Goal: Use online tool/utility: Utilize a website feature to perform a specific function

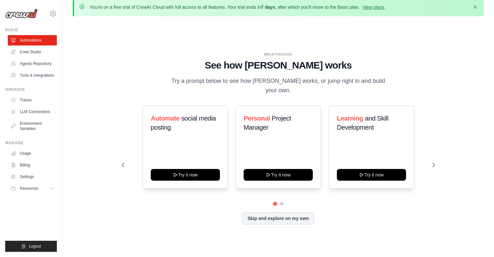
scroll to position [22, 0]
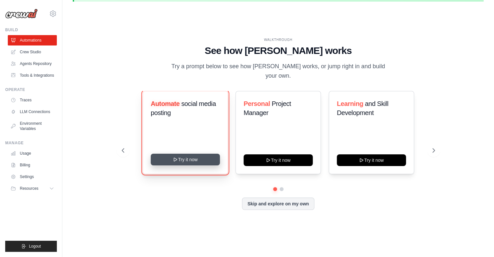
click at [161, 154] on button "Try it now" at bounding box center [185, 160] width 69 height 12
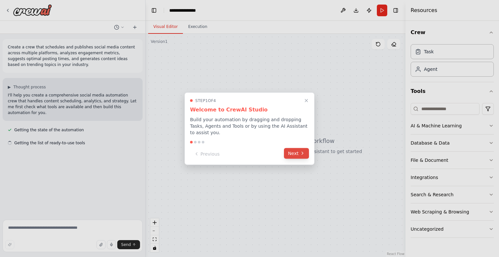
click at [295, 148] on button "Next" at bounding box center [296, 153] width 25 height 11
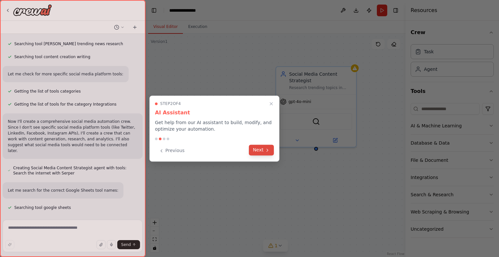
scroll to position [160, 0]
click at [262, 150] on button "Next" at bounding box center [261, 150] width 25 height 11
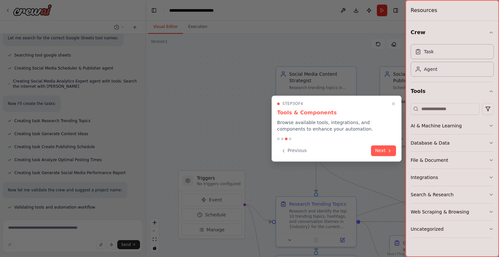
scroll to position [327, 0]
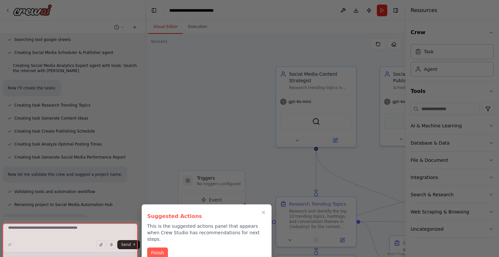
click at [436, 142] on div at bounding box center [249, 128] width 499 height 257
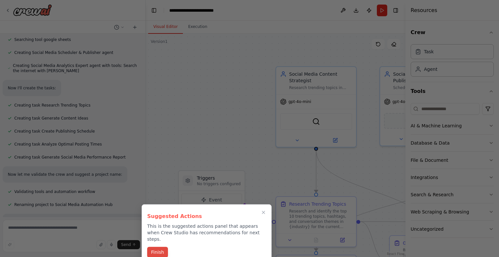
click at [156, 247] on button "Finish" at bounding box center [157, 252] width 21 height 11
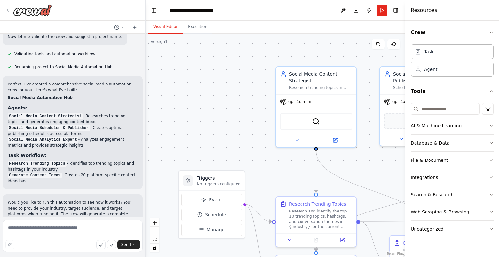
scroll to position [465, 0]
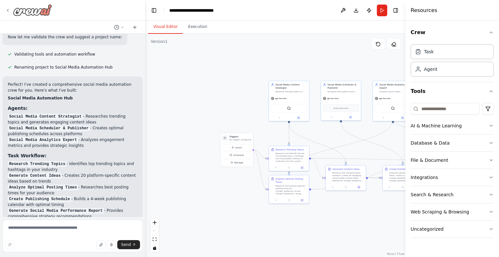
click at [7, 9] on icon at bounding box center [7, 10] width 5 height 5
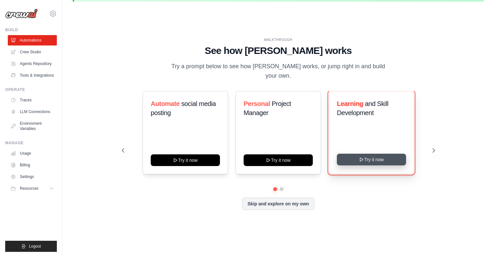
click at [376, 160] on button "Try it now" at bounding box center [371, 160] width 69 height 12
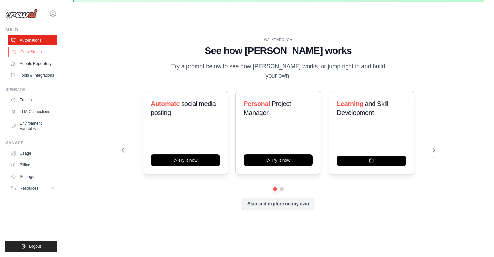
click at [38, 57] on link "Crew Studio" at bounding box center [32, 52] width 49 height 10
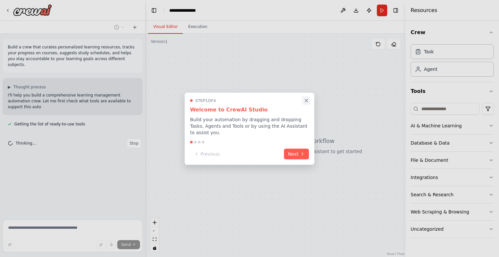
click at [307, 103] on icon "Close walkthrough" at bounding box center [306, 100] width 6 height 6
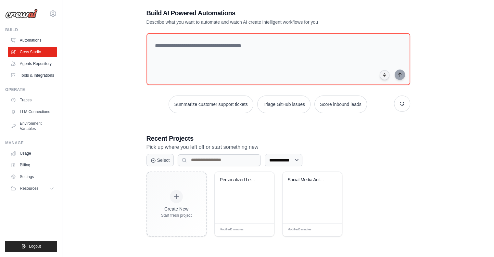
scroll to position [33, 0]
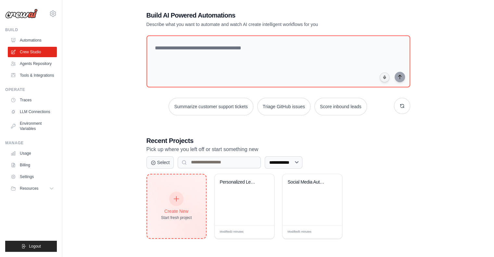
click at [162, 208] on div "Create New" at bounding box center [176, 211] width 31 height 6
